Goal: Task Accomplishment & Management: Use online tool/utility

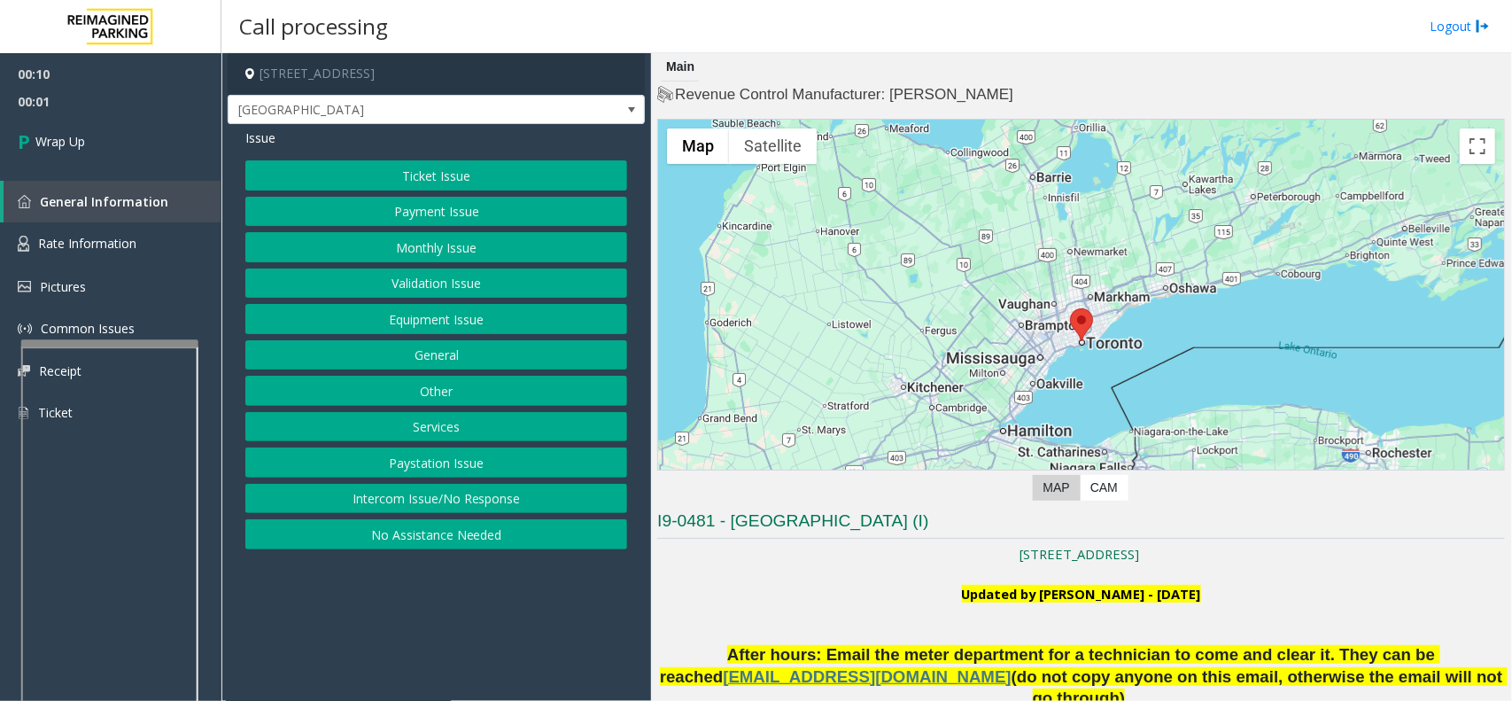
click at [466, 533] on button "No Assistance Needed" at bounding box center [436, 534] width 382 height 30
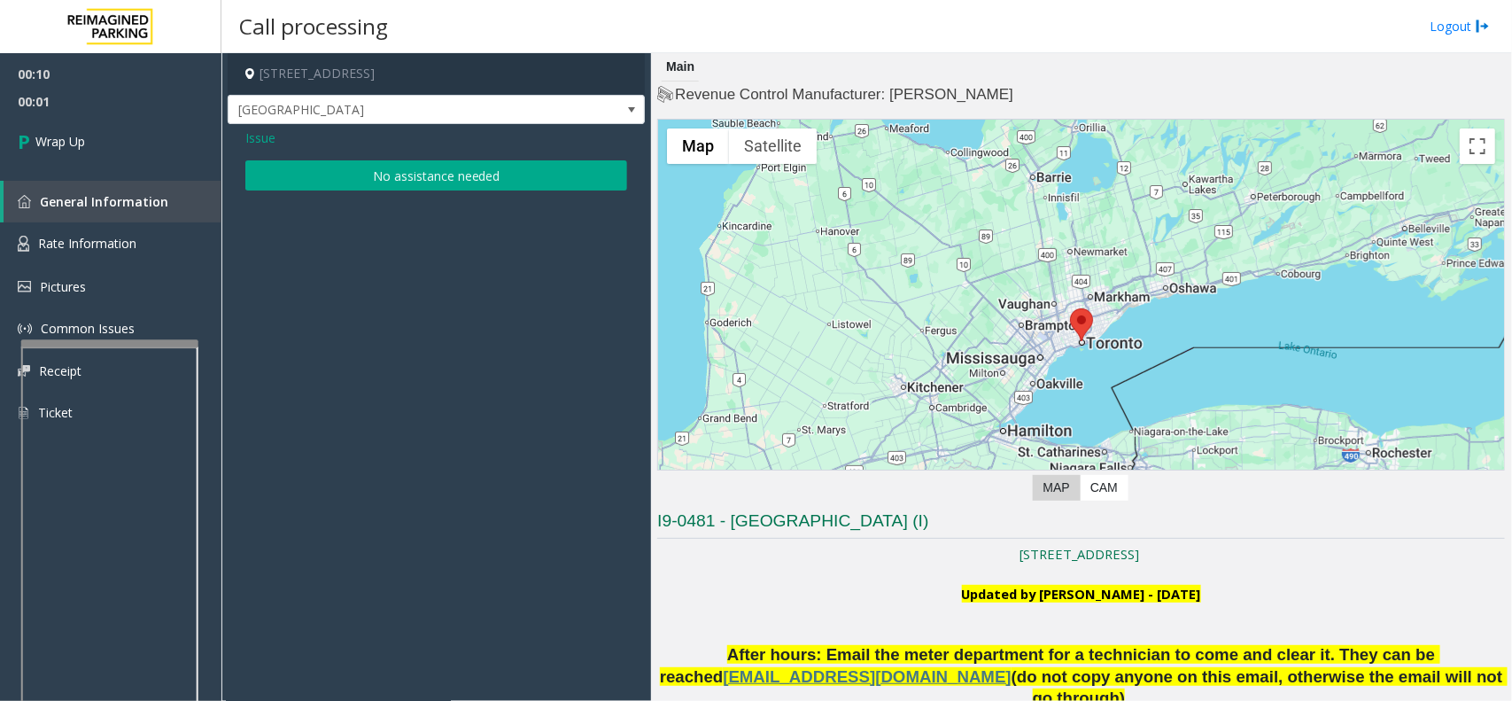
click at [368, 170] on button "No assistance needed" at bounding box center [436, 175] width 382 height 30
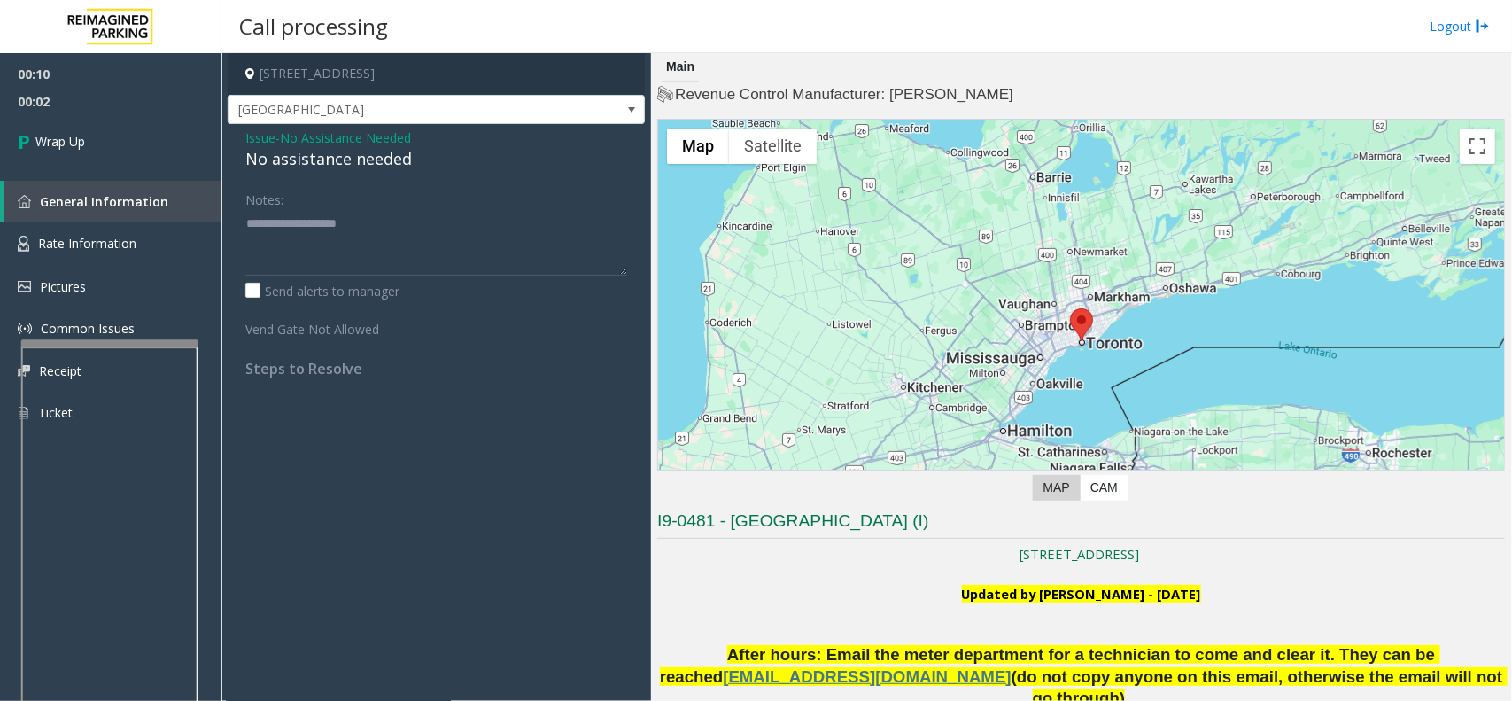
click at [347, 160] on div "No assistance needed" at bounding box center [436, 159] width 382 height 24
click at [343, 160] on div "No assistance needed" at bounding box center [436, 159] width 382 height 24
click at [330, 160] on div "No assistance needed" at bounding box center [436, 159] width 382 height 24
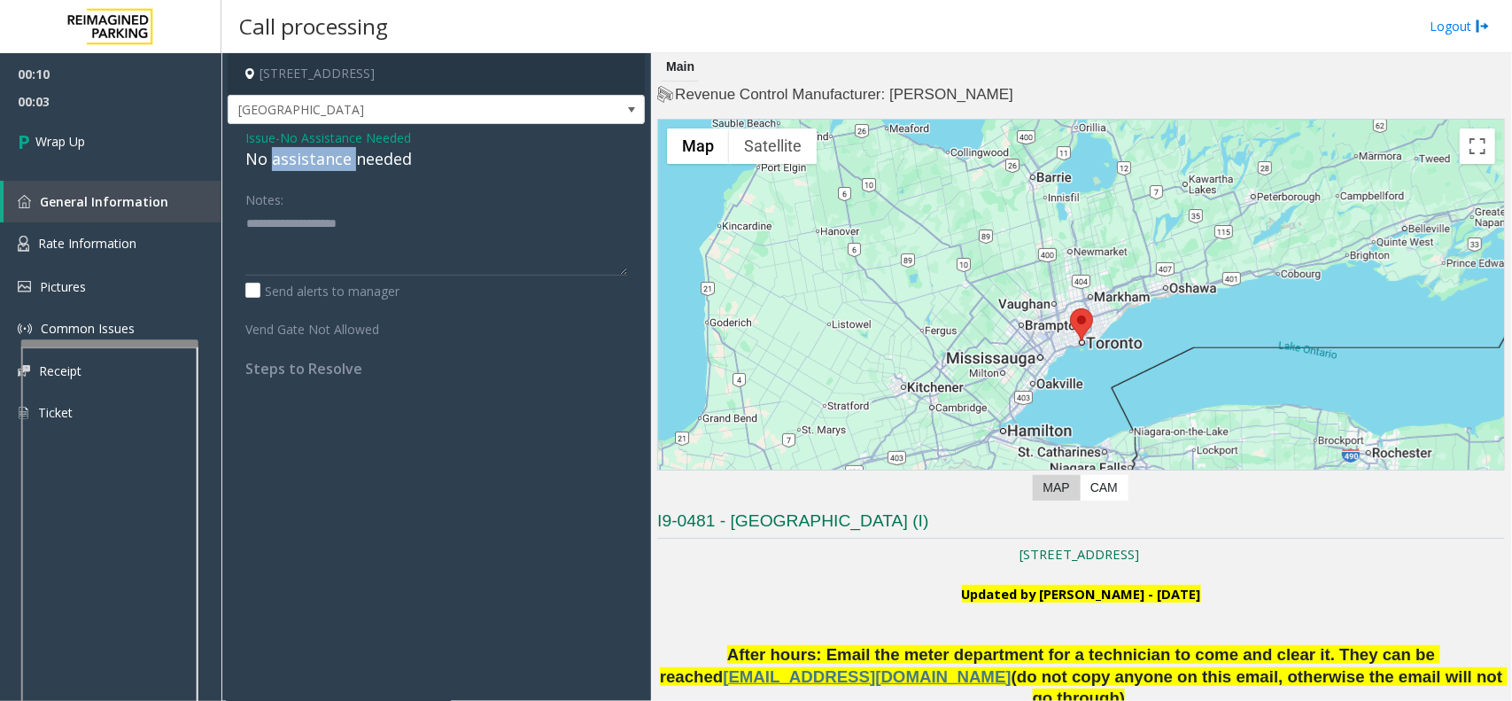
click at [330, 160] on div "No assistance needed" at bounding box center [436, 159] width 382 height 24
type textarea "**********"
click at [0, 125] on link "Wrap Up" at bounding box center [110, 141] width 221 height 52
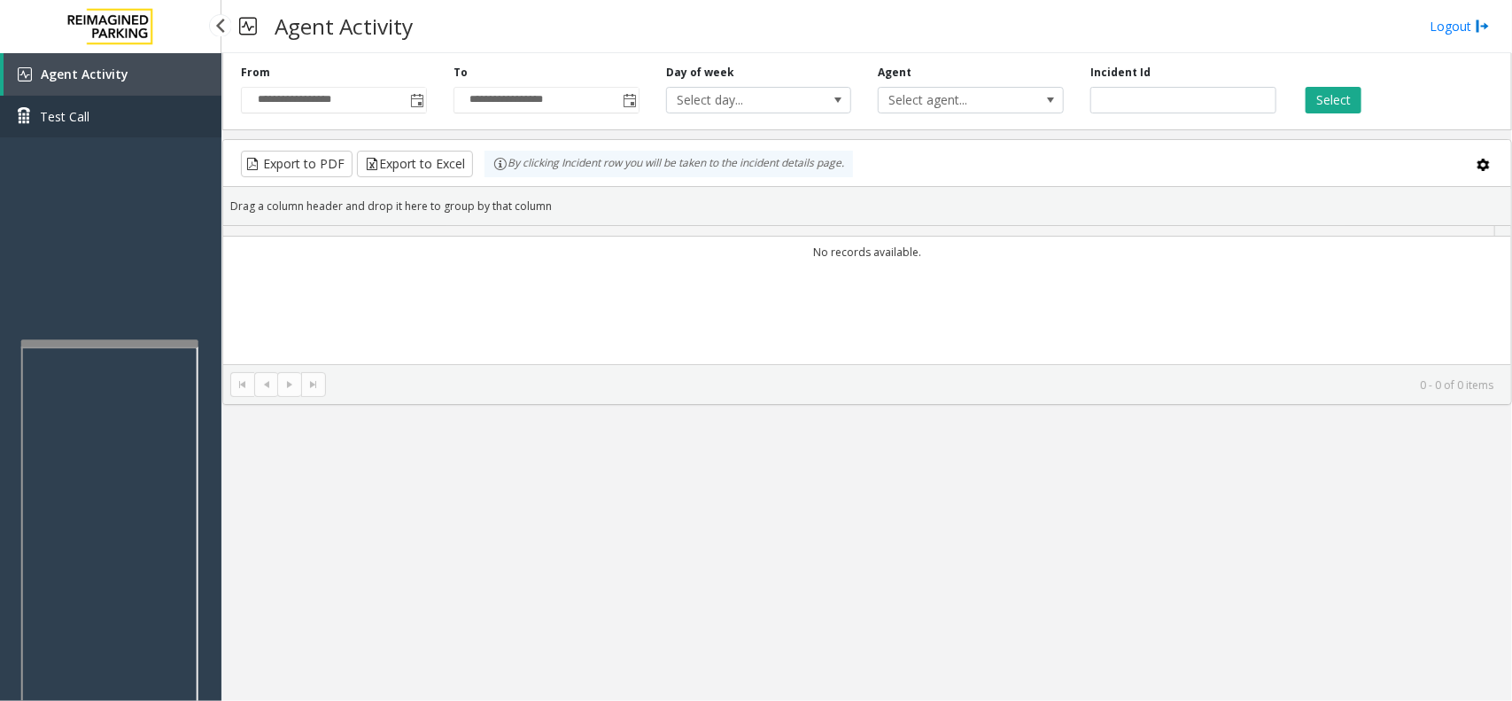
click at [14, 134] on link "Test Call" at bounding box center [110, 117] width 221 height 42
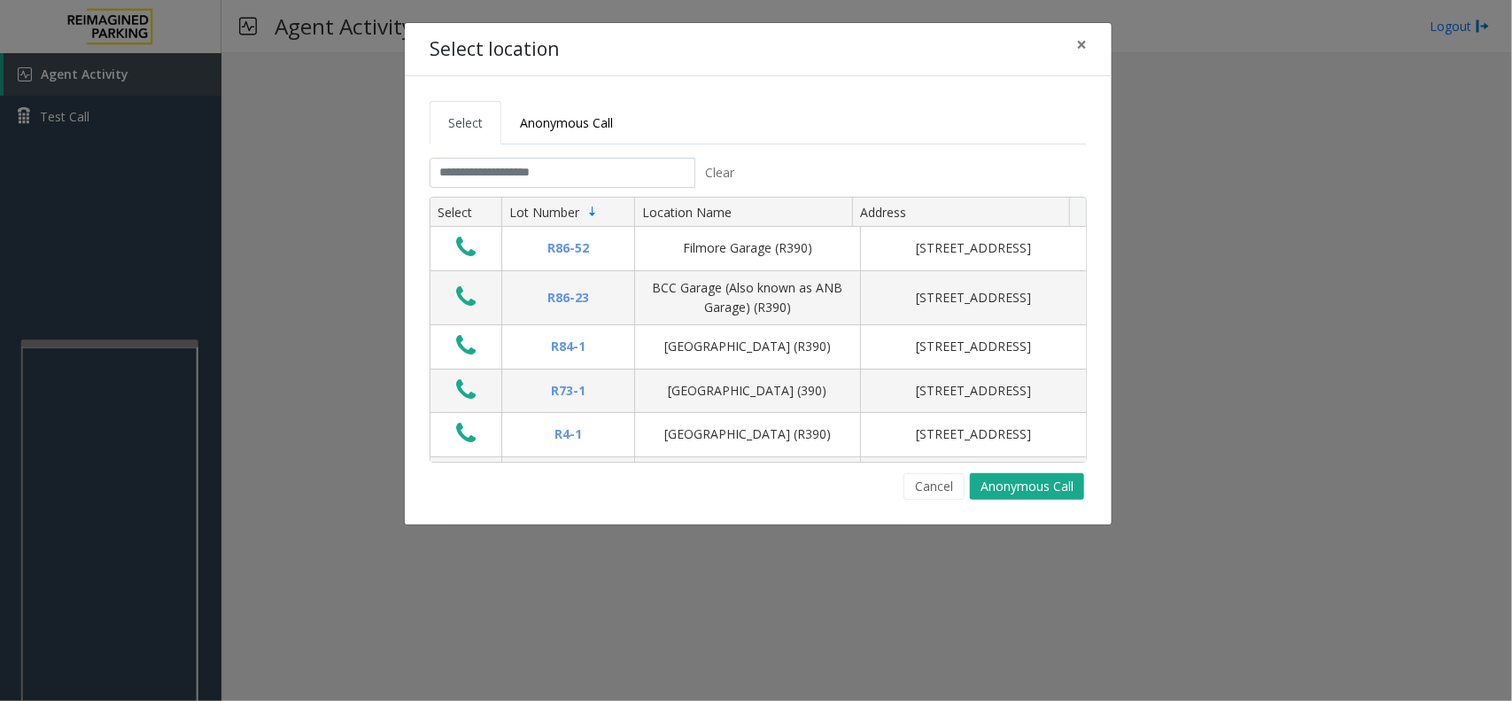
click at [1454, 33] on div "Select location × Select Anonymous Call Clear Select Lot Number Location Name A…" at bounding box center [756, 350] width 1512 height 701
click at [1087, 41] on button "×" at bounding box center [1081, 44] width 35 height 43
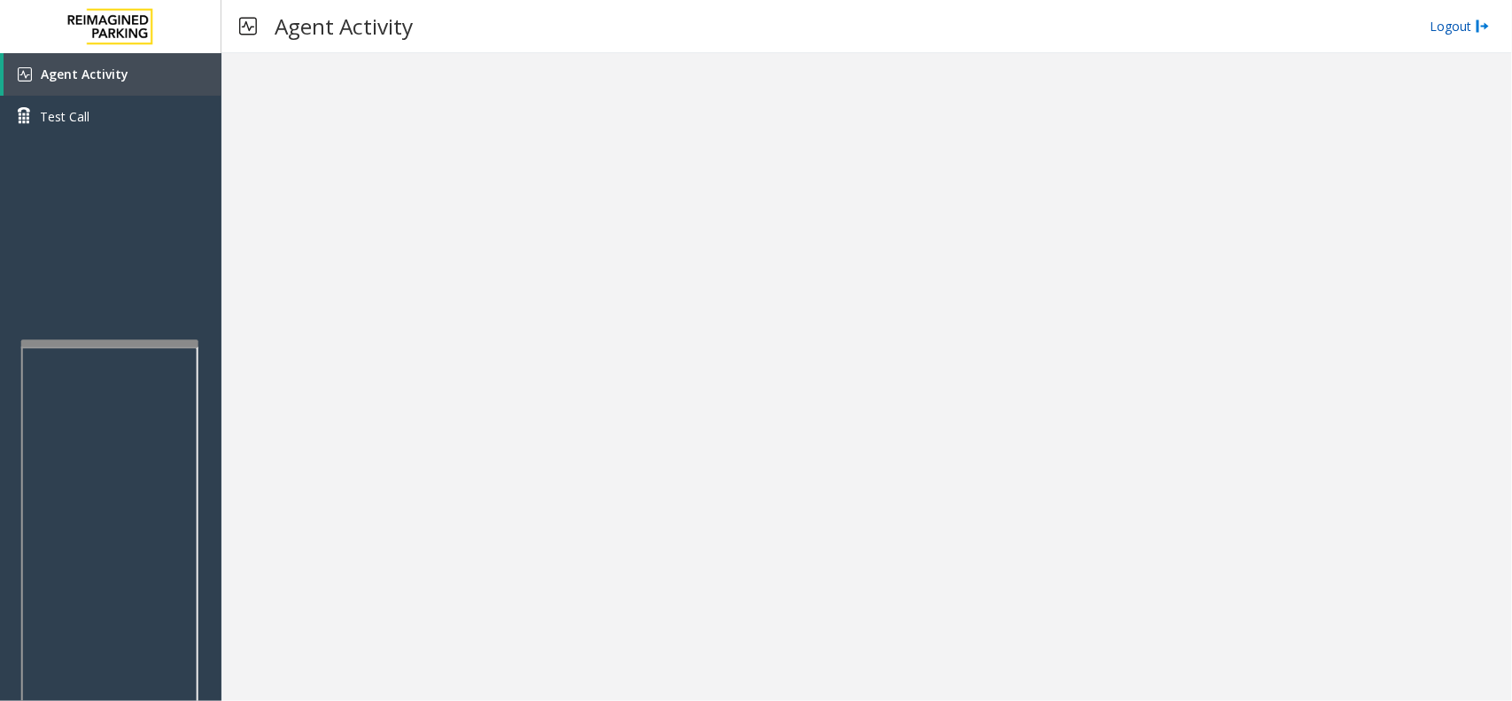
click at [1446, 33] on link "Logout" at bounding box center [1460, 26] width 60 height 19
